Goal: Task Accomplishment & Management: Use online tool/utility

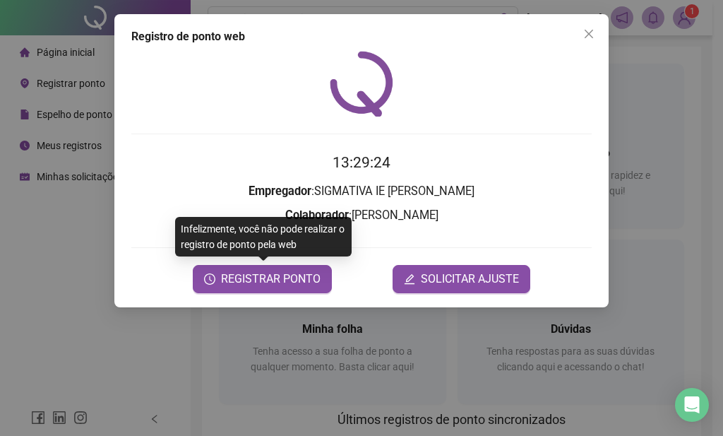
click at [273, 287] on span "REGISTRAR PONTO" at bounding box center [271, 278] width 100 height 17
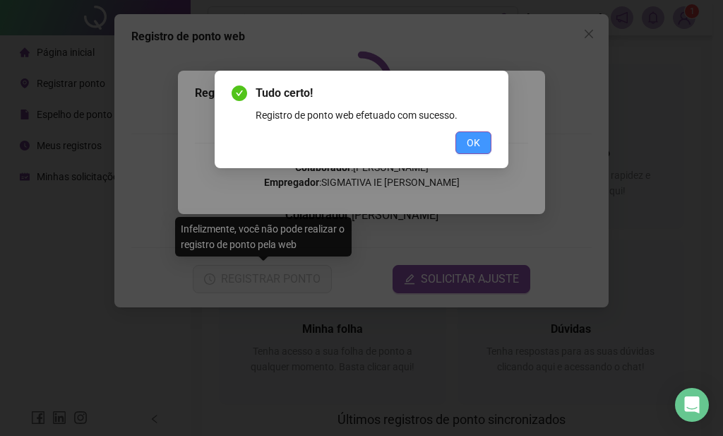
click at [479, 141] on span "OK" at bounding box center [473, 143] width 13 height 16
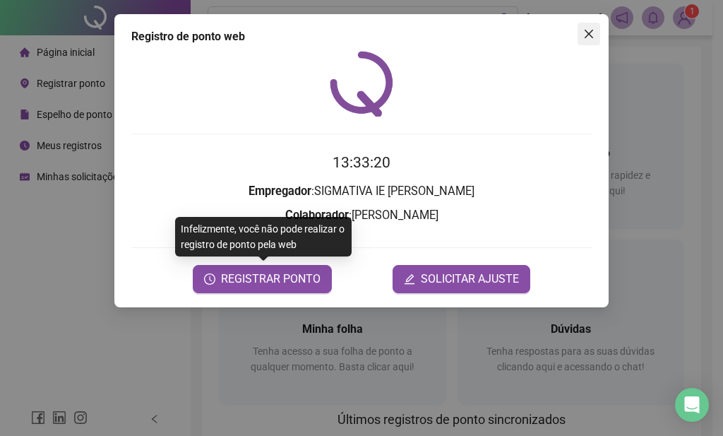
click at [588, 36] on icon "close" at bounding box center [588, 33] width 11 height 11
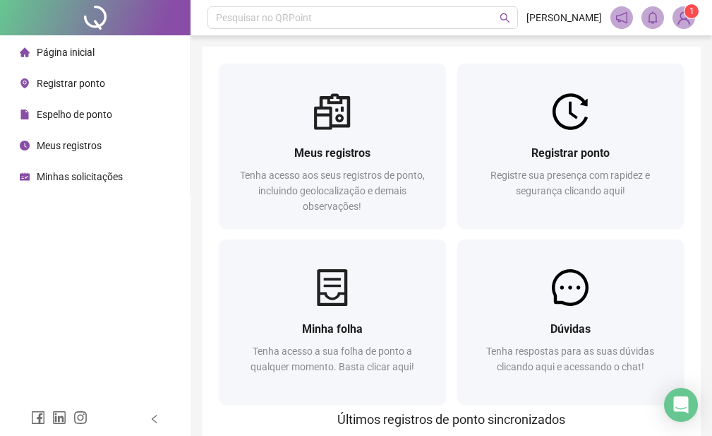
click at [164, 277] on div "Página inicial Registrar ponto Espelho de ponto Meus registros Minhas solicitaç…" at bounding box center [95, 201] width 191 height 402
click at [112, 293] on div "Página inicial Registrar ponto Espelho de ponto Meus registros Minhas solicitaç…" at bounding box center [95, 201] width 191 height 402
click at [144, 226] on div "Página inicial Registrar ponto Espelho de ponto Meus registros Minhas solicitaç…" at bounding box center [95, 201] width 191 height 402
click at [138, 207] on div "Página inicial Registrar ponto Espelho de ponto Meus registros Minhas solicitaç…" at bounding box center [95, 201] width 191 height 402
click at [102, 270] on div "Página inicial Registrar ponto Espelho de ponto Meus registros Minhas solicitaç…" at bounding box center [95, 201] width 191 height 402
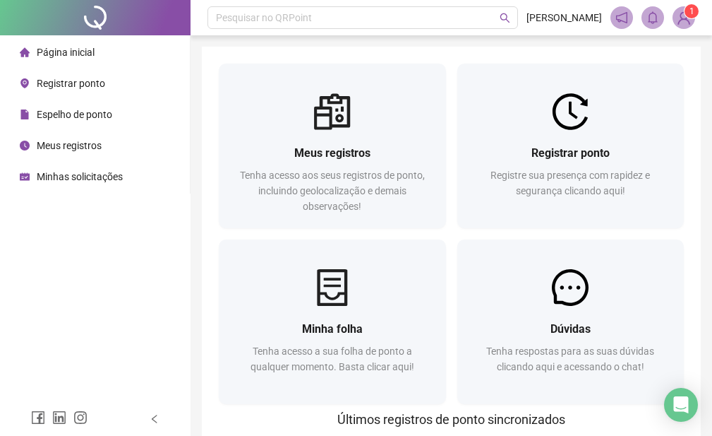
click at [84, 311] on div "Página inicial Registrar ponto Espelho de ponto Meus registros Minhas solicitaç…" at bounding box center [95, 201] width 191 height 402
